Goal: Task Accomplishment & Management: Use online tool/utility

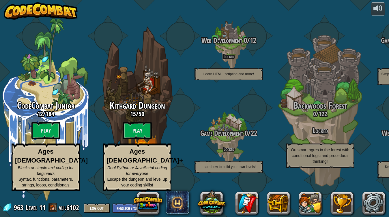
select select "en-[GEOGRAPHIC_DATA]"
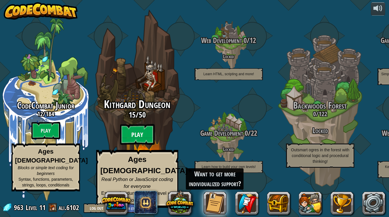
click at [131, 142] on btn "Play" at bounding box center [137, 134] width 35 height 21
select select "en-[GEOGRAPHIC_DATA]"
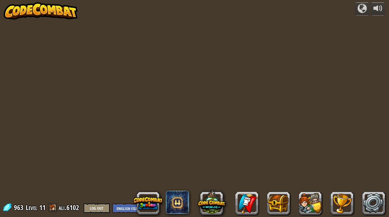
select select "en-[GEOGRAPHIC_DATA]"
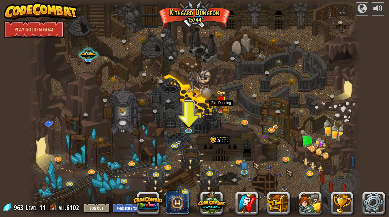
click at [221, 100] on img at bounding box center [220, 100] width 9 height 20
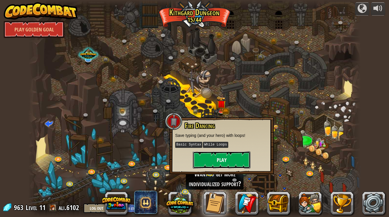
click at [232, 163] on button "Play" at bounding box center [222, 159] width 58 height 17
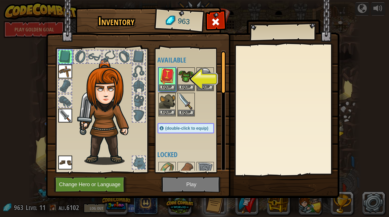
click at [172, 105] on img at bounding box center [167, 101] width 16 height 16
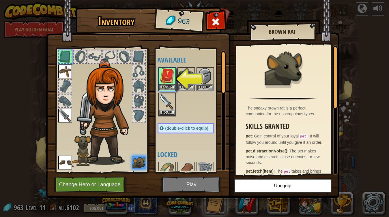
click at [171, 67] on div "Equip" at bounding box center [166, 79] width 17 height 24
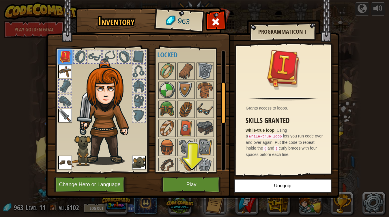
scroll to position [80, 0]
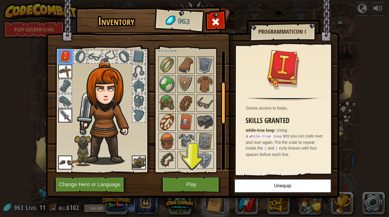
click at [171, 127] on img at bounding box center [167, 122] width 16 height 16
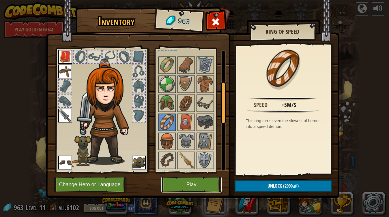
click at [199, 189] on button "Play" at bounding box center [191, 185] width 60 height 16
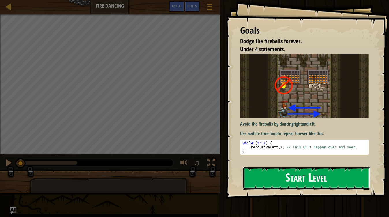
click at [353, 177] on button "Start Level" at bounding box center [305, 178] width 127 height 23
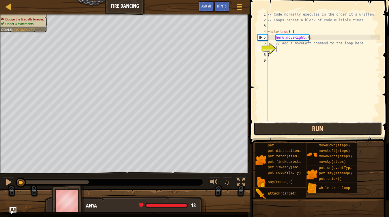
click at [350, 124] on button "Run" at bounding box center [317, 128] width 128 height 13
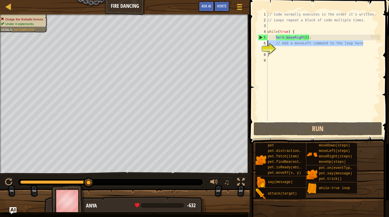
click at [236, 40] on div "Map Fire Dancing Game Menu Done Hints Ask AI 1 הההההההההההההההההההההההההההההההה…" at bounding box center [194, 108] width 389 height 217
type textarea "// Add a moveLeft command to the loop here"
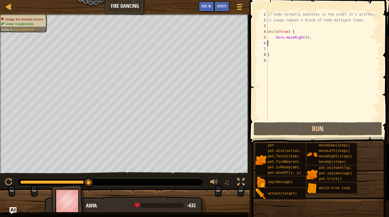
type textarea "l"
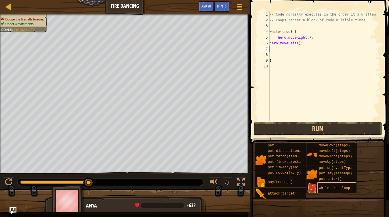
click at [338, 183] on div "while-true loop" at bounding box center [336, 187] width 39 height 11
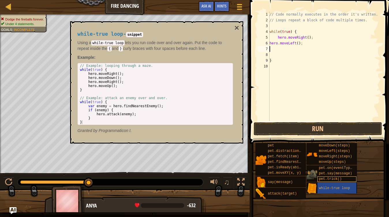
click at [339, 180] on span "pet.trick()" at bounding box center [329, 179] width 23 height 4
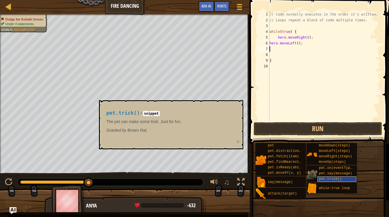
click at [341, 179] on span "pet.trick()" at bounding box center [329, 179] width 23 height 4
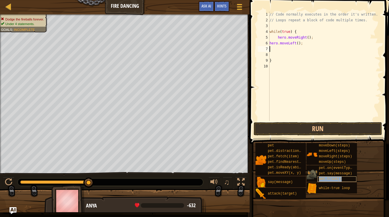
click at [339, 180] on span "pet.trick()" at bounding box center [329, 179] width 23 height 4
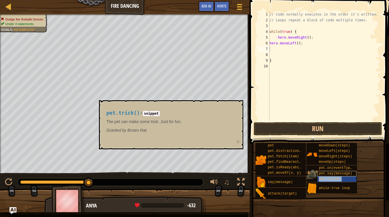
click at [329, 173] on span "pet.say(message)" at bounding box center [334, 173] width 33 height 4
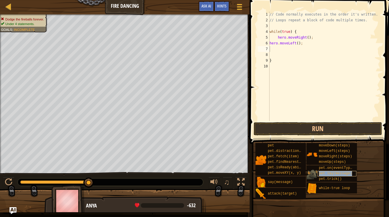
copy span "pet.say(message)"
click at [299, 62] on div "// Code normally executes in the order it's written. // Loops repeat a block of…" at bounding box center [324, 72] width 112 height 121
click at [280, 46] on div "// Code normally executes in the order it's written. // Loops repeat a block of…" at bounding box center [324, 72] width 112 height 121
type textarea "hero.moveLeft();"
click at [279, 71] on div "// Code normally executes in the order it's written. // Loops repeat a block of…" at bounding box center [324, 72] width 112 height 121
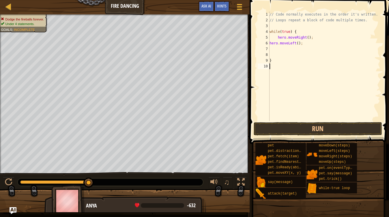
paste textarea "pet.say(message)"
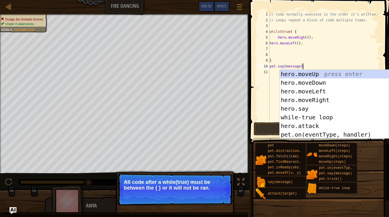
click at [289, 68] on div "// Code normally executes in the order it's written. // Loops repeat a block of…" at bounding box center [324, 72] width 112 height 121
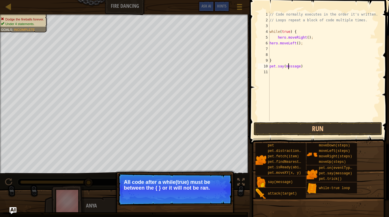
click at [289, 68] on div "// Code normally executes in the order it's written. // Loops repeat a block of…" at bounding box center [324, 72] width 112 height 121
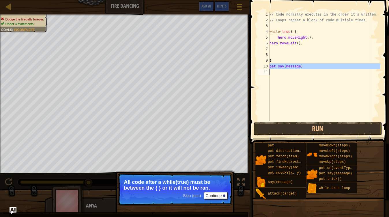
click at [288, 67] on div "// Code normally executes in the order it's written. // Loops repeat a block of…" at bounding box center [324, 67] width 112 height 110
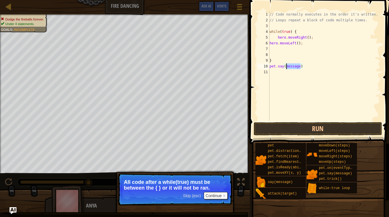
click at [288, 67] on div "// Code normally executes in the order it's written. // Loops repeat a block of…" at bounding box center [324, 72] width 112 height 121
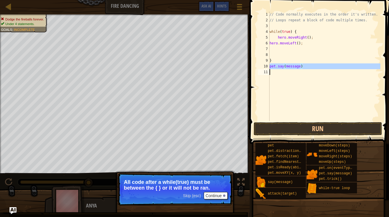
click at [288, 67] on div "// Code normally executes in the order it's written. // Loops repeat a block of…" at bounding box center [324, 72] width 112 height 121
click at [288, 67] on div "// Code normally executes in the order it's written. // Loops repeat a block of…" at bounding box center [324, 67] width 112 height 110
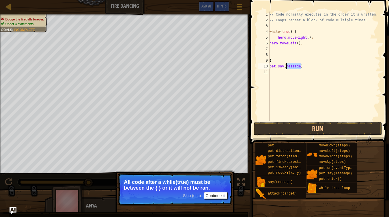
click at [288, 67] on div "// Code normally executes in the order it's written. // Loops repeat a block of…" at bounding box center [324, 72] width 112 height 121
click at [217, 198] on button "Continue" at bounding box center [215, 195] width 24 height 7
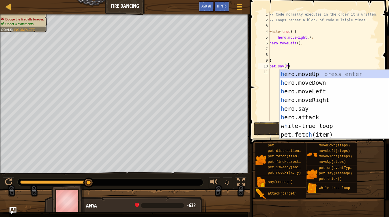
scroll to position [3, 1]
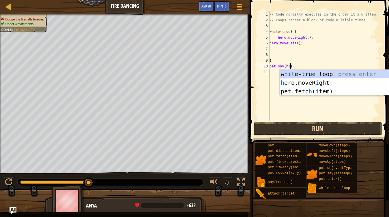
type textarea "pet.say(hi)"
click at [362, 125] on button "Run" at bounding box center [317, 128] width 128 height 13
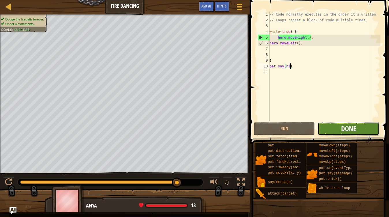
click at [342, 128] on span "Done" at bounding box center [348, 128] width 15 height 9
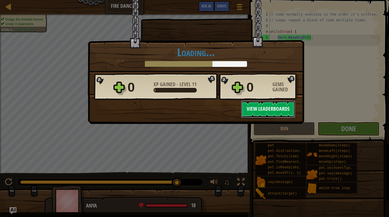
click at [272, 117] on button "View Leaderboards" at bounding box center [268, 109] width 54 height 17
select select "en-[GEOGRAPHIC_DATA]"
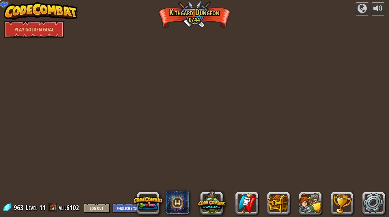
select select "en-[GEOGRAPHIC_DATA]"
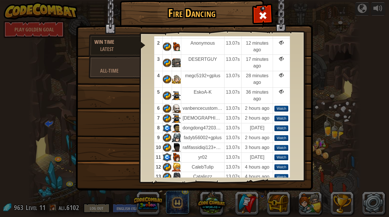
scroll to position [42, 0]
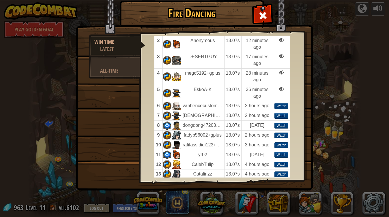
click at [335, 109] on div "Fire Dancing Win Time Latest All-Time Top Players by Win Time , Latest Player S…" at bounding box center [194, 108] width 389 height 217
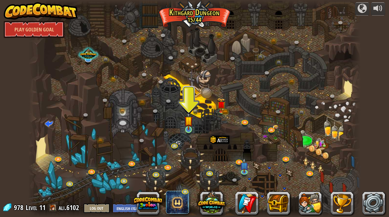
click at [191, 119] on img at bounding box center [188, 120] width 8 height 19
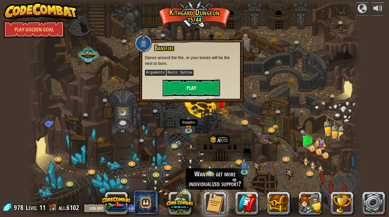
click at [219, 86] on button "Play" at bounding box center [191, 87] width 58 height 17
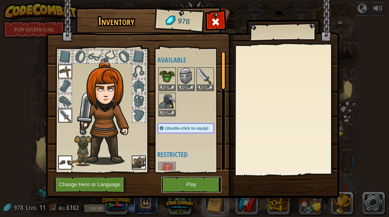
click at [177, 189] on button "Play" at bounding box center [191, 185] width 60 height 16
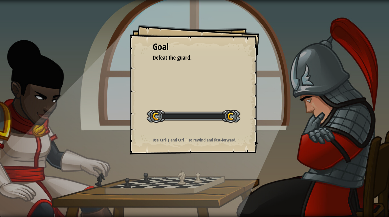
click at [162, 112] on div at bounding box center [193, 116] width 94 height 13
